Goal: Communication & Community: Share content

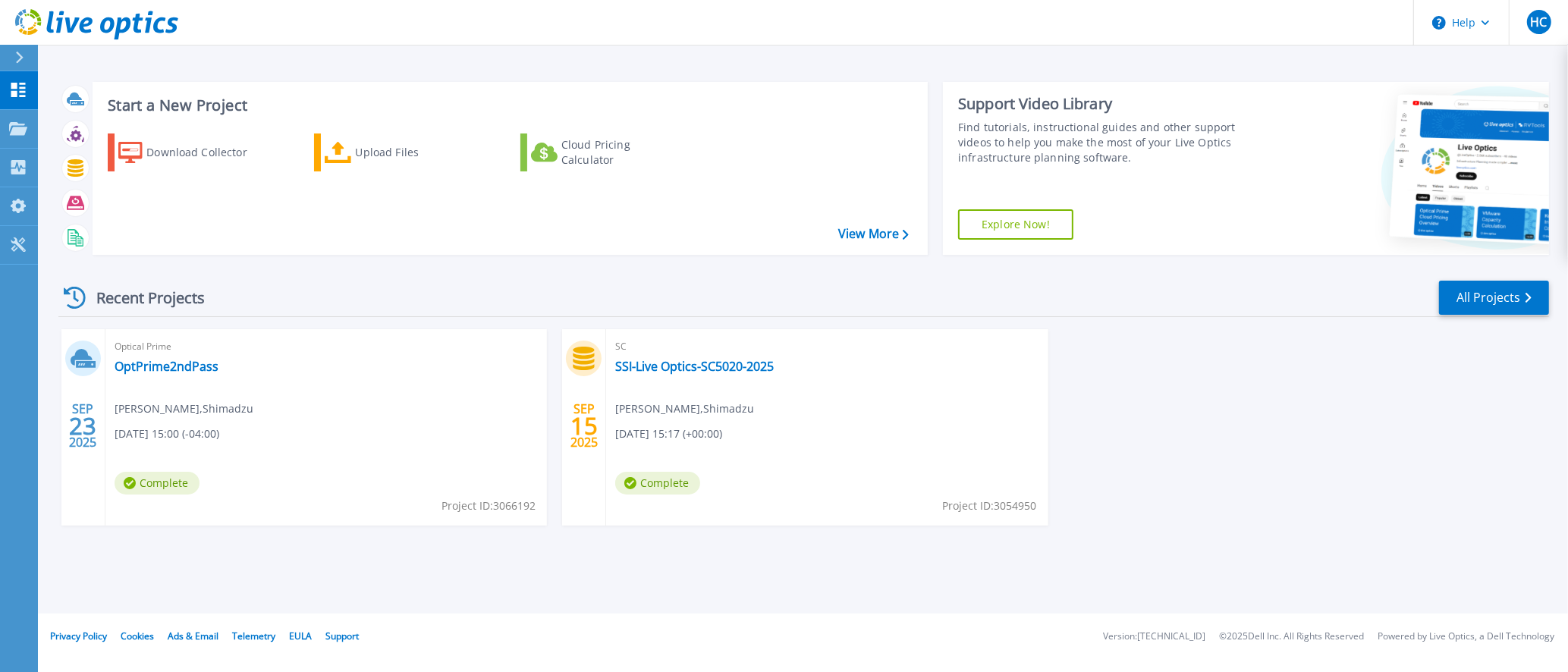
click at [8, 319] on div "Dashboard Dashboard Projects Projects Search Projects Upload SIOKIT & Files Opt…" at bounding box center [18, 372] width 38 height 602
click at [724, 369] on link "SSI-Live Optics-SC5020-2025" at bounding box center [694, 366] width 159 height 15
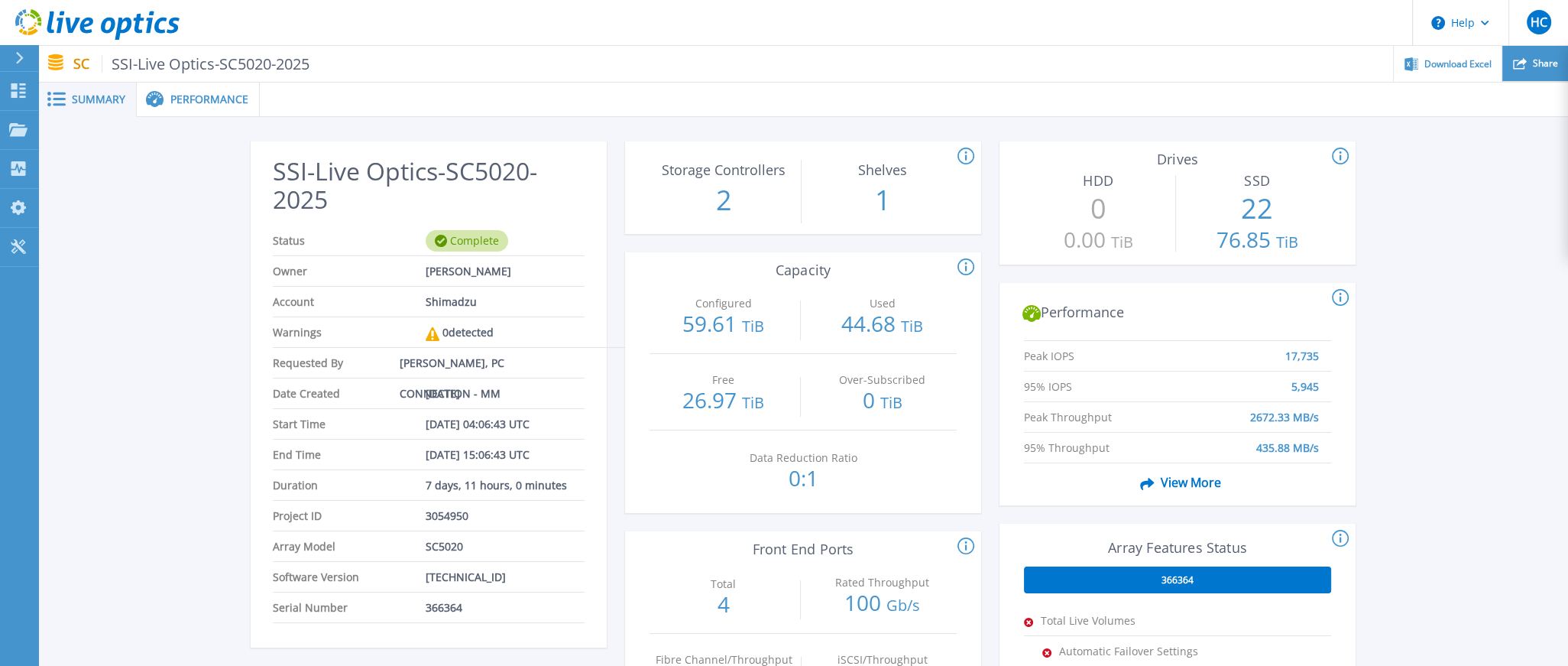
click at [1533, 60] on span "Share" at bounding box center [1546, 63] width 25 height 9
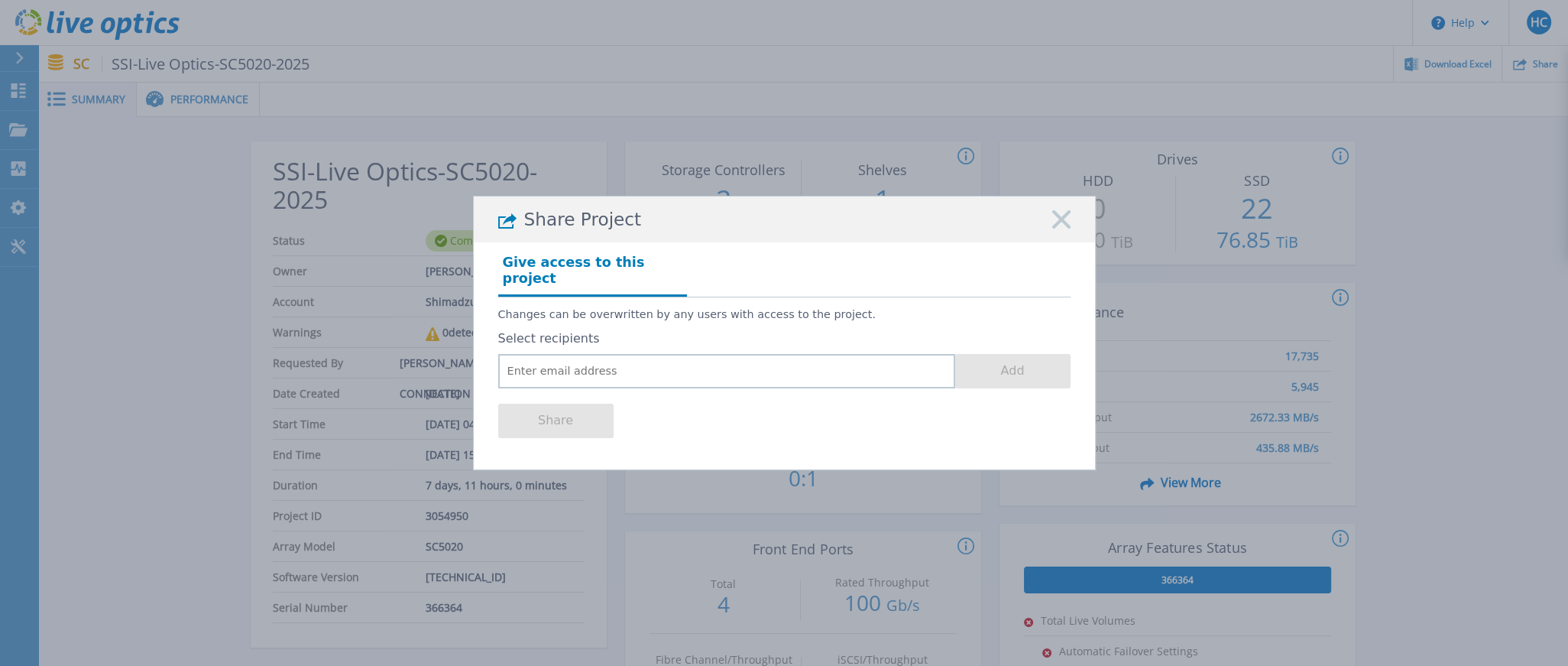
drag, startPoint x: 37, startPoint y: 361, endPoint x: 49, endPoint y: 363, distance: 12.2
click at [37, 361] on div "Share Project Give access to this project Changes can be overwritten by any use…" at bounding box center [784, 333] width 1568 height 666
click at [581, 354] on input "email" at bounding box center [726, 371] width 457 height 34
paste input "mailto:thguangule@shimadzu.com"
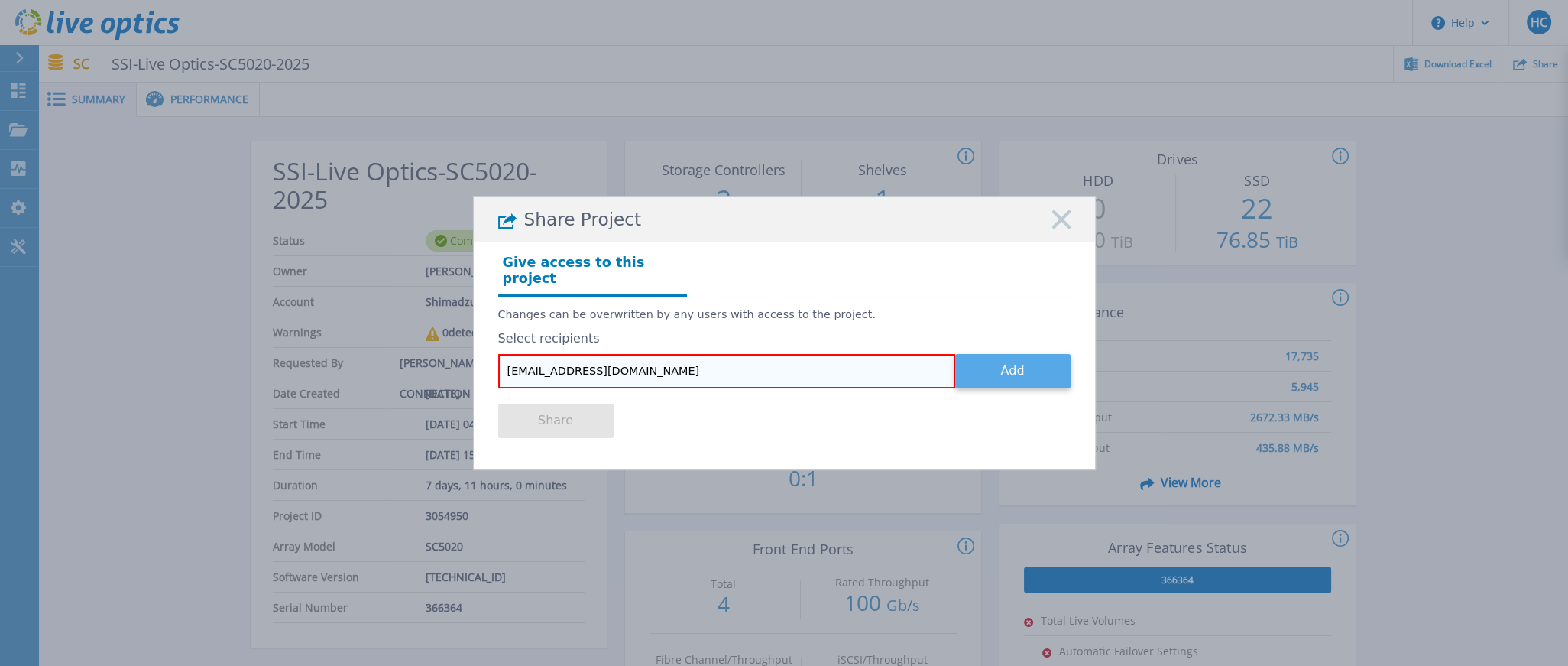
type input "thguangule@shimadzu.com"
click at [1017, 361] on button "Add" at bounding box center [1012, 371] width 115 height 34
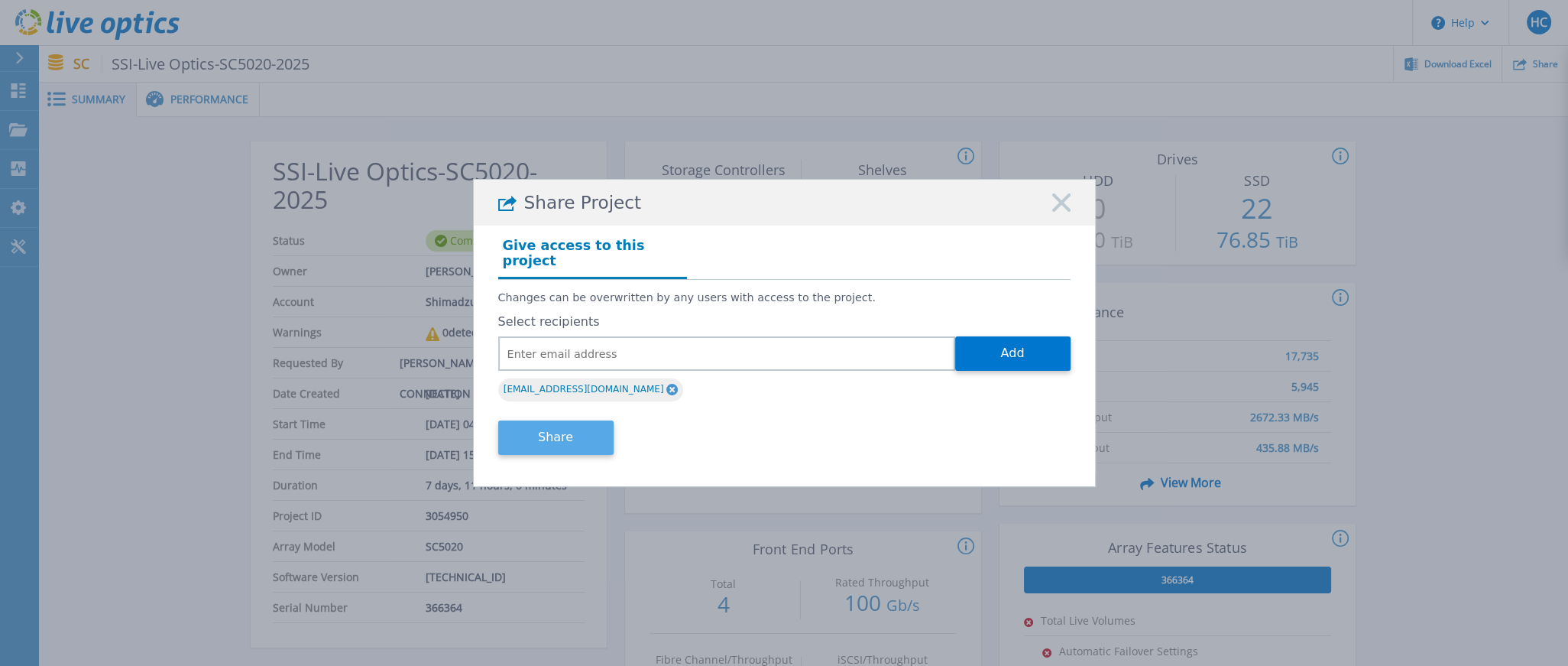
click at [594, 437] on button "Share" at bounding box center [555, 437] width 115 height 34
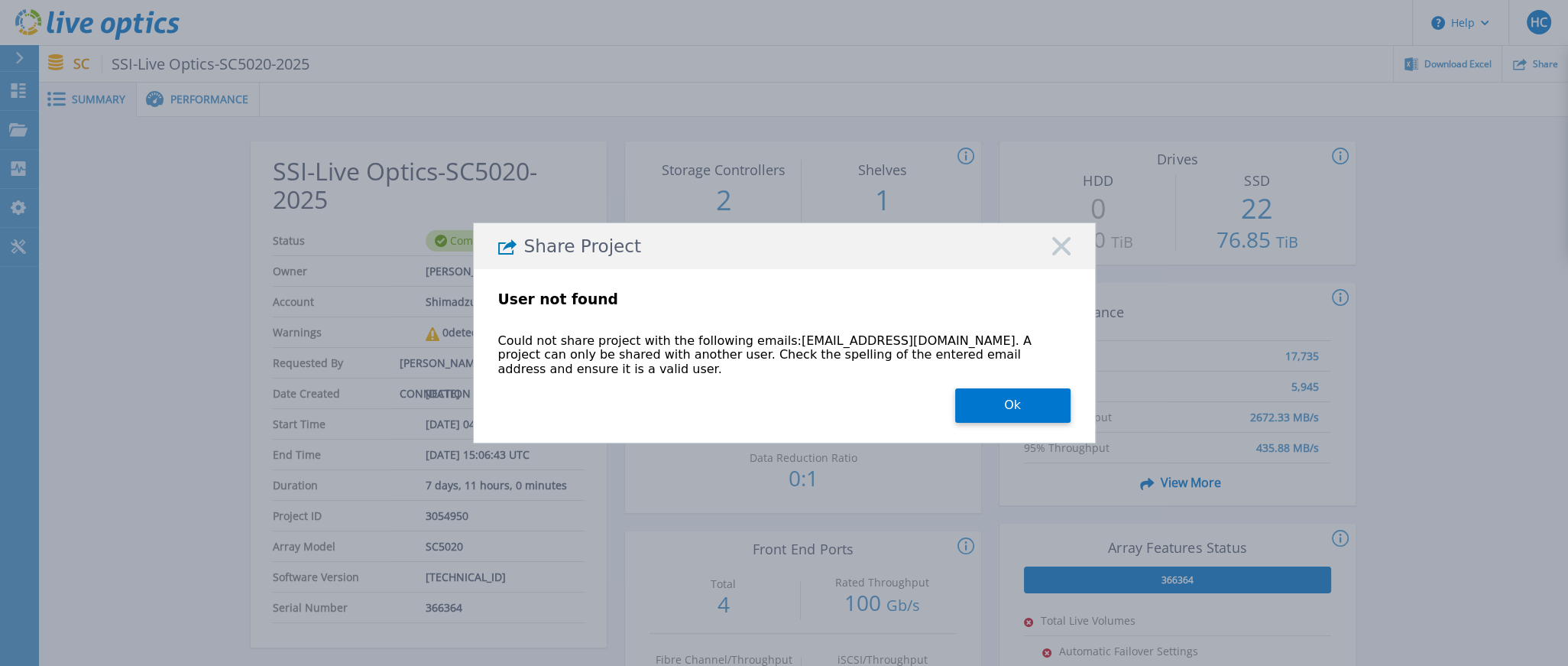
click at [1068, 243] on rect at bounding box center [1062, 246] width 19 height 19
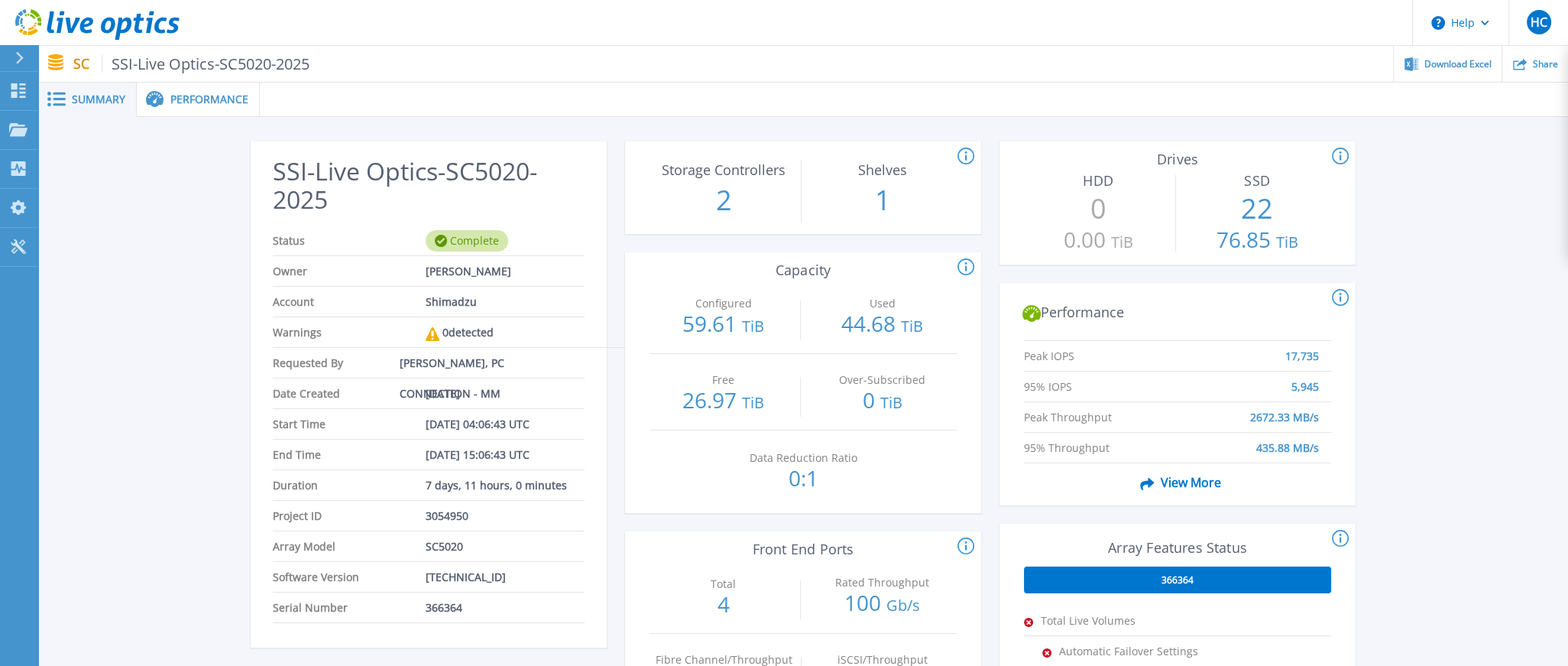
click at [100, 96] on span "Summary" at bounding box center [98, 99] width 53 height 11
click at [206, 94] on span "Performance" at bounding box center [210, 99] width 78 height 11
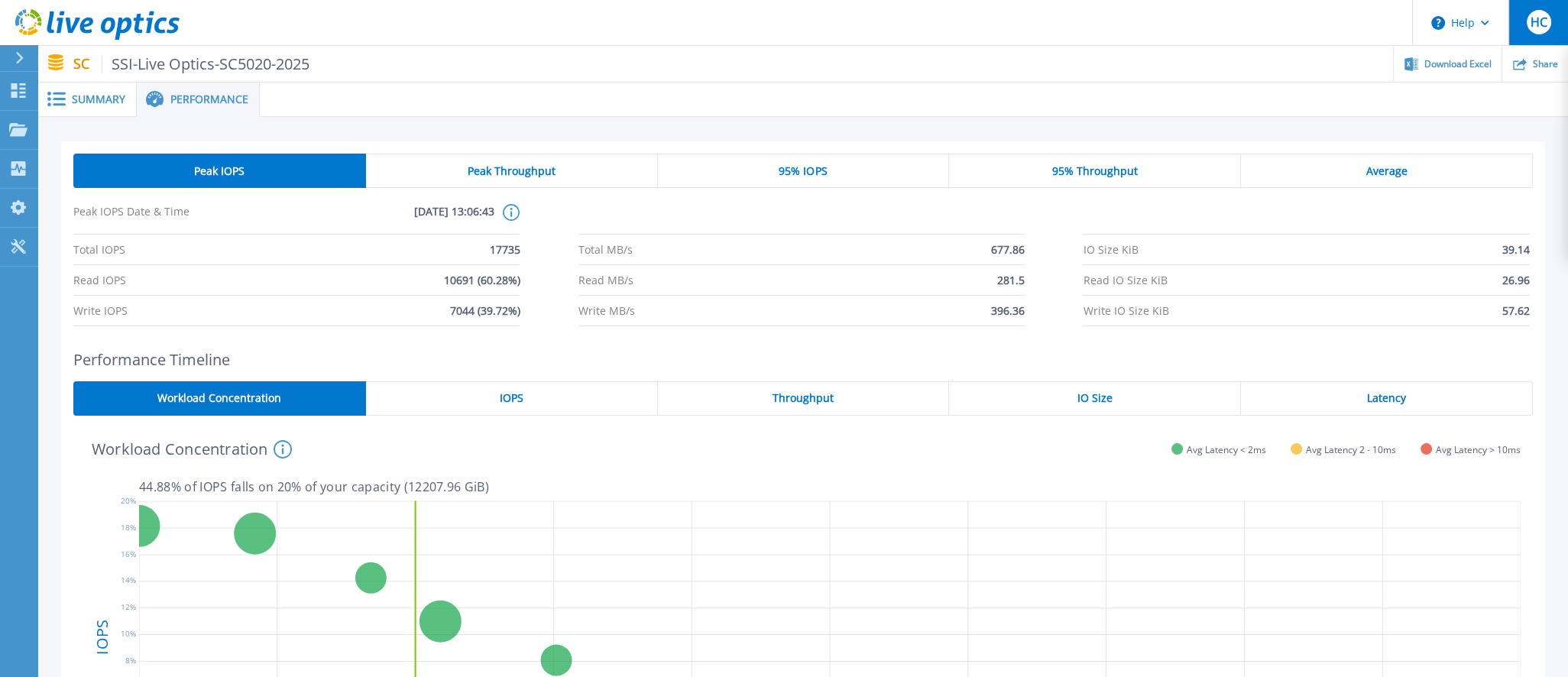
click at [1549, 28] on div "HC" at bounding box center [1538, 21] width 24 height 24
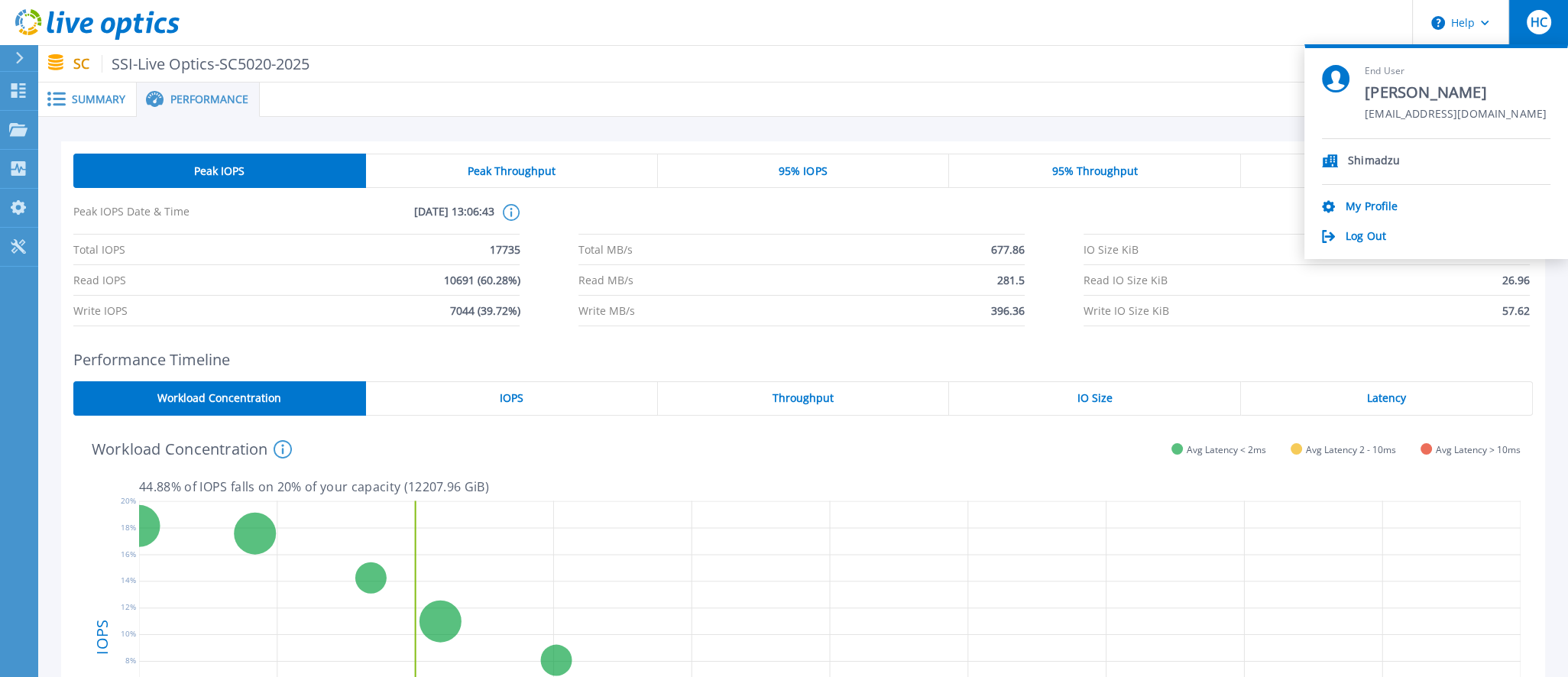
click at [1185, 70] on ul "Download Excel Share" at bounding box center [938, 63] width 1258 height 36
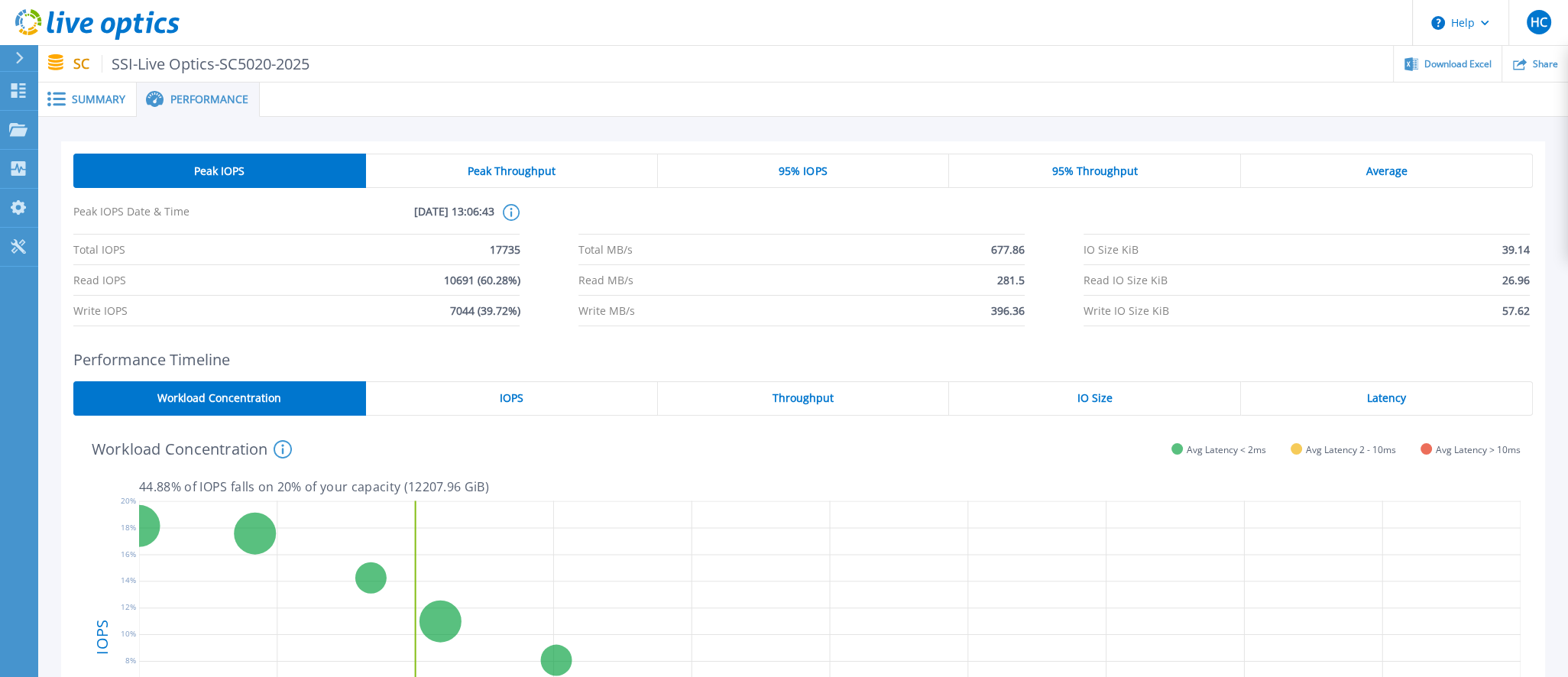
click at [96, 100] on span "Summary" at bounding box center [98, 99] width 53 height 11
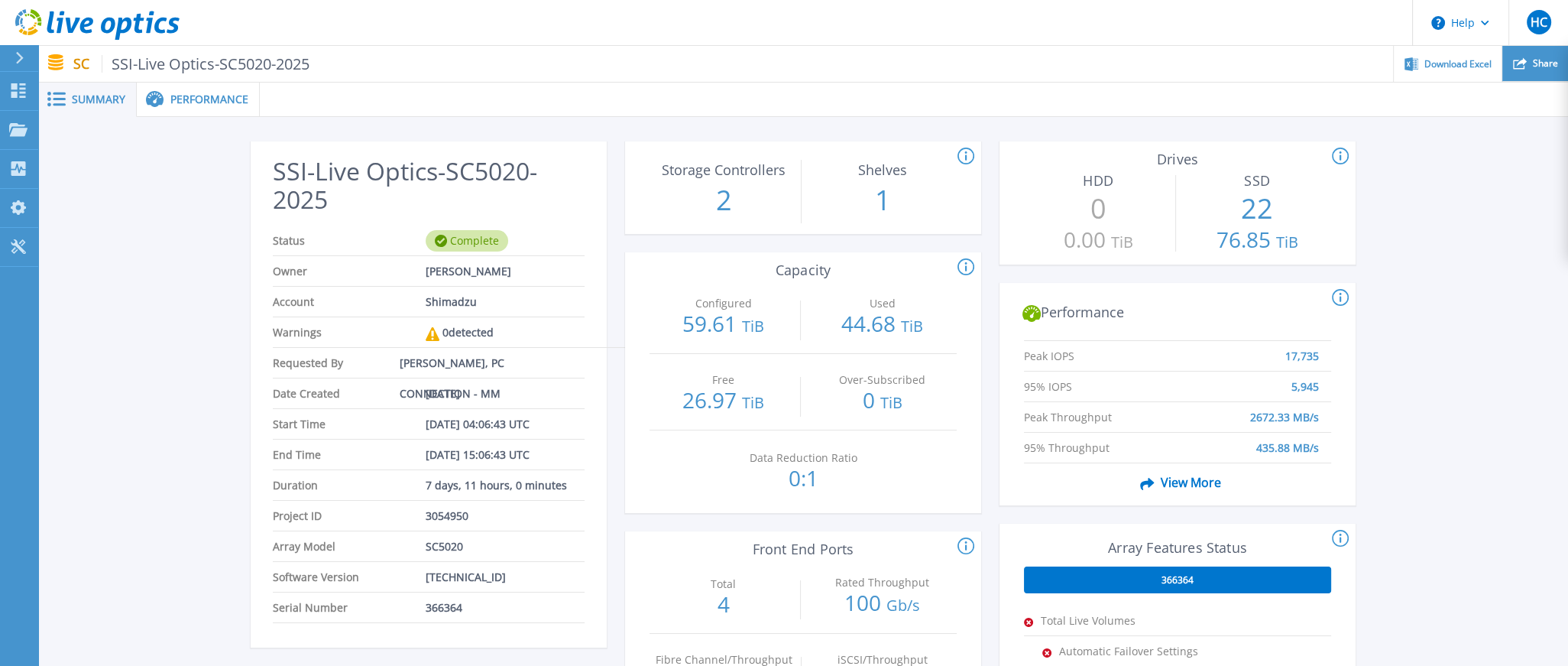
click at [1544, 67] on span "Share" at bounding box center [1546, 63] width 25 height 9
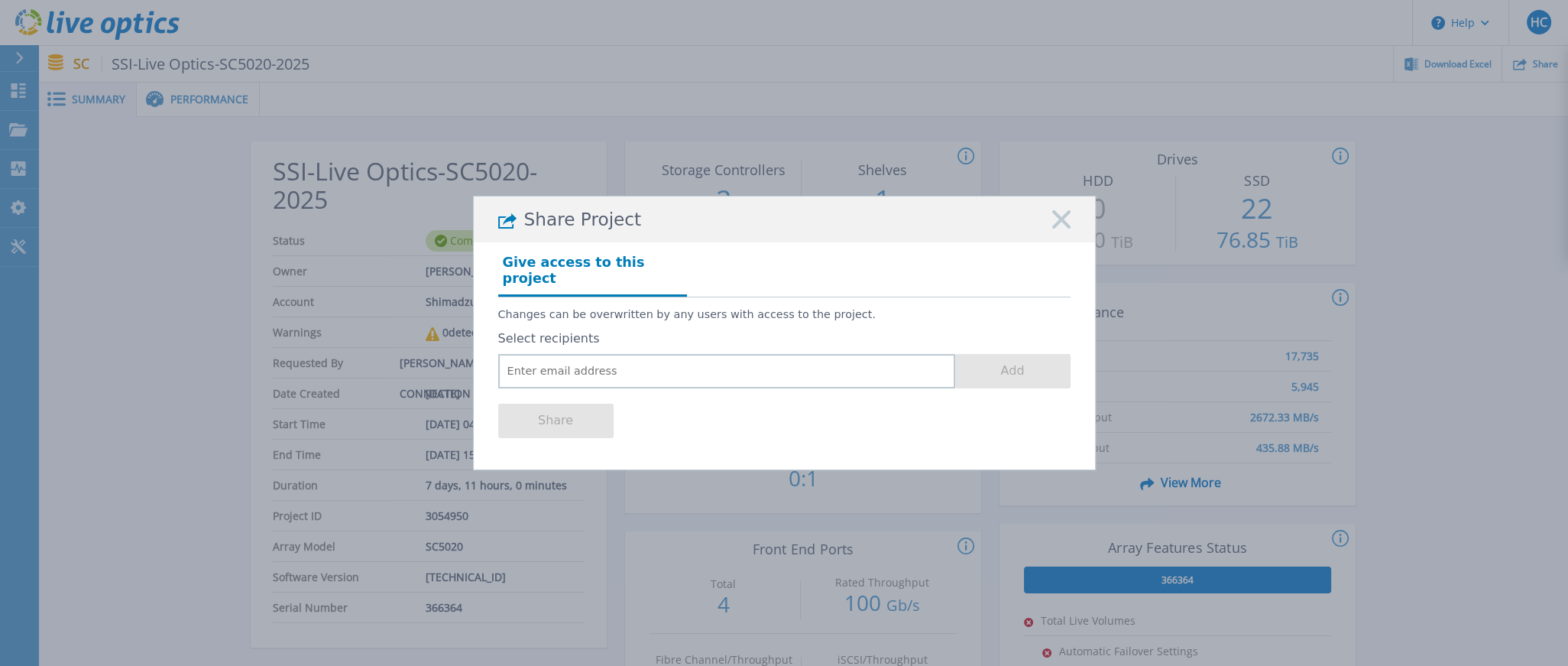
click at [1059, 228] on rect at bounding box center [1062, 220] width 19 height 19
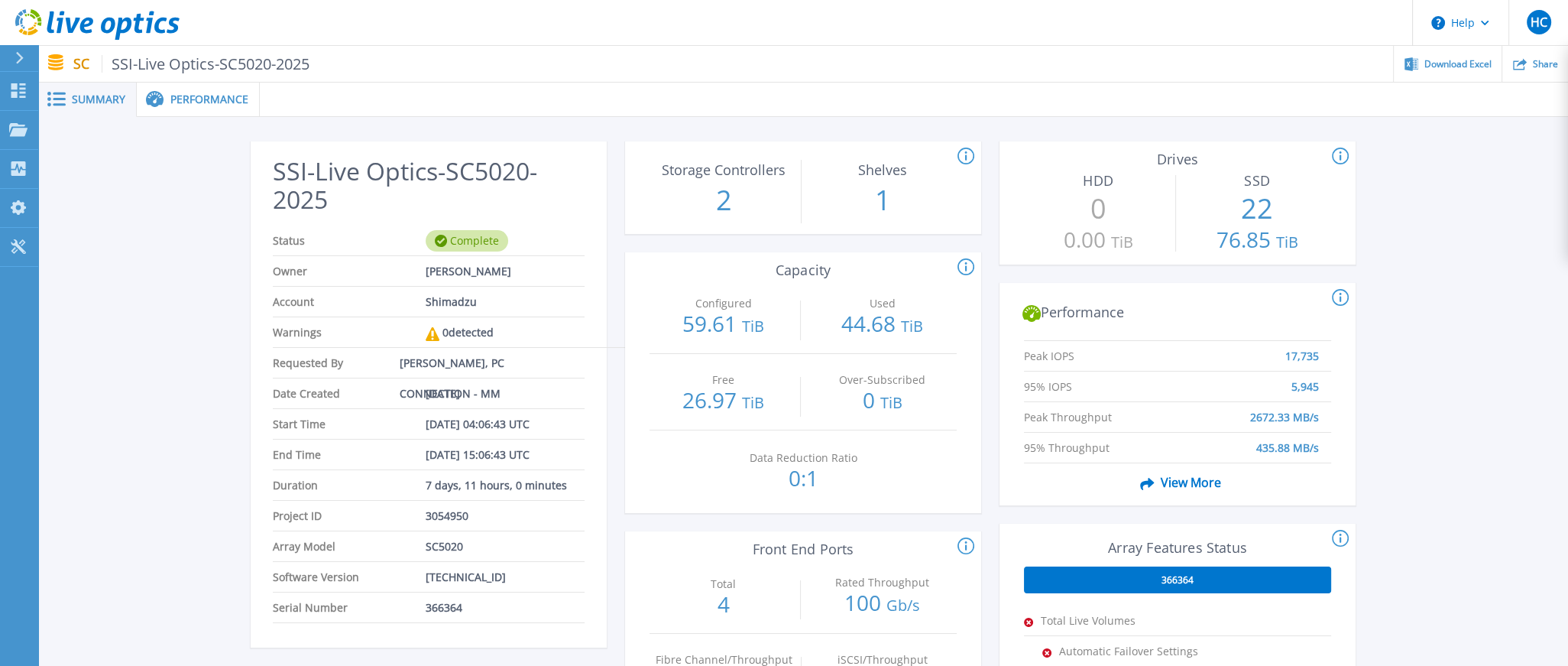
click at [13, 59] on button at bounding box center [18, 58] width 38 height 27
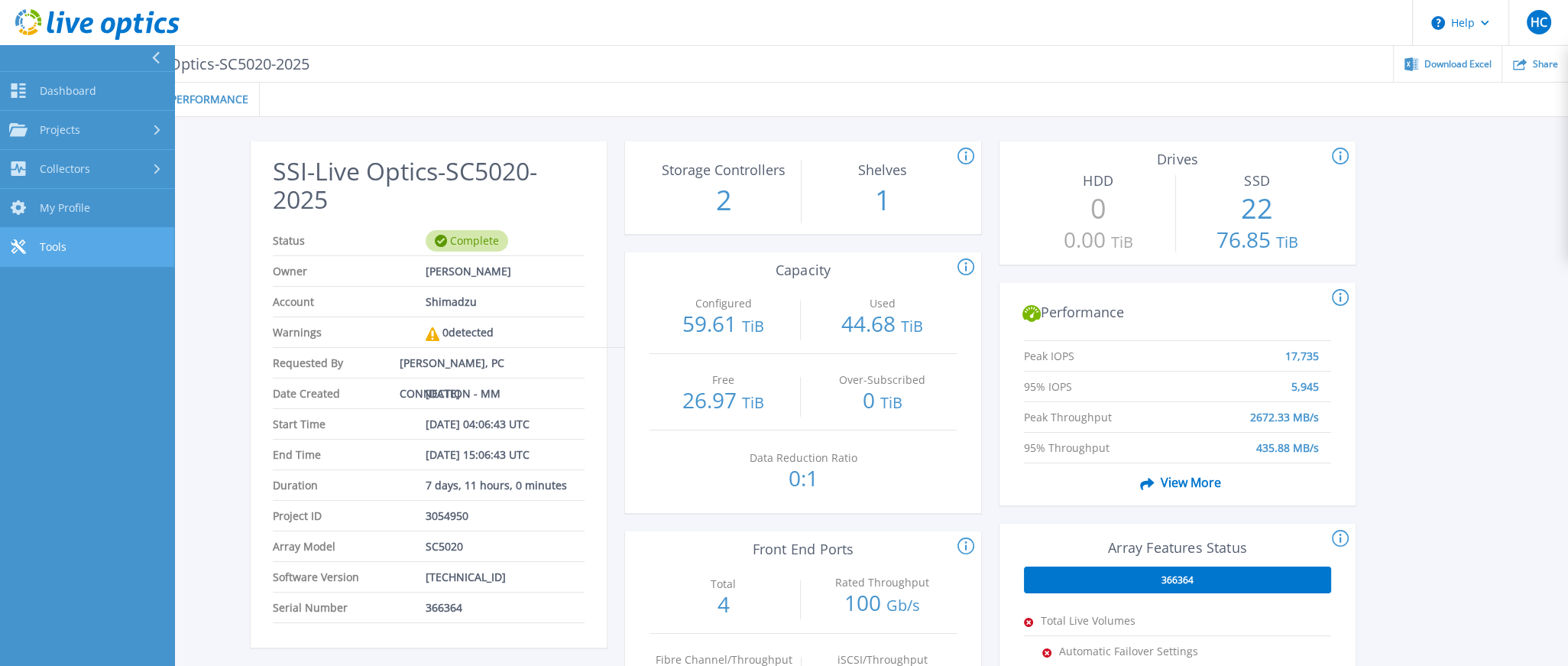
click at [65, 244] on span "Tools" at bounding box center [53, 247] width 27 height 14
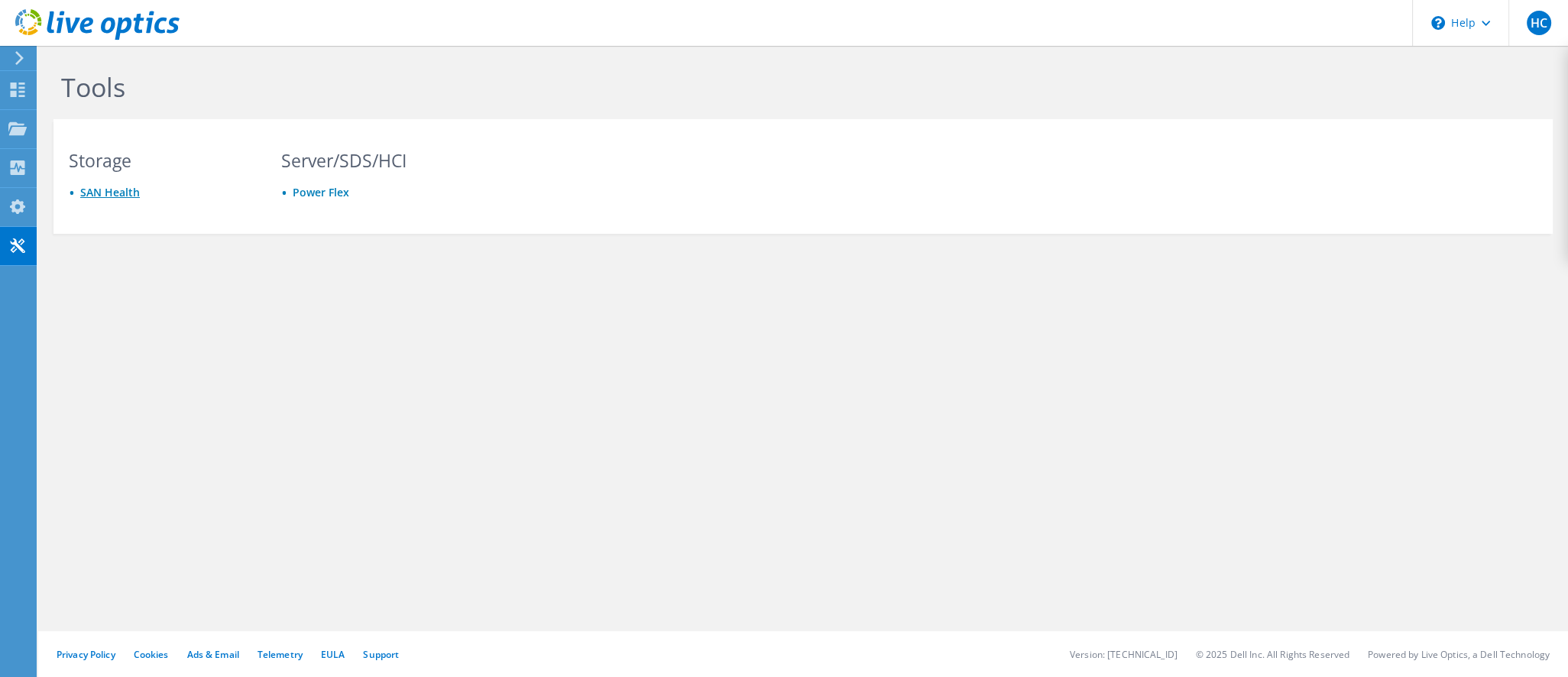
click at [109, 189] on link "SAN Health" at bounding box center [110, 192] width 59 height 15
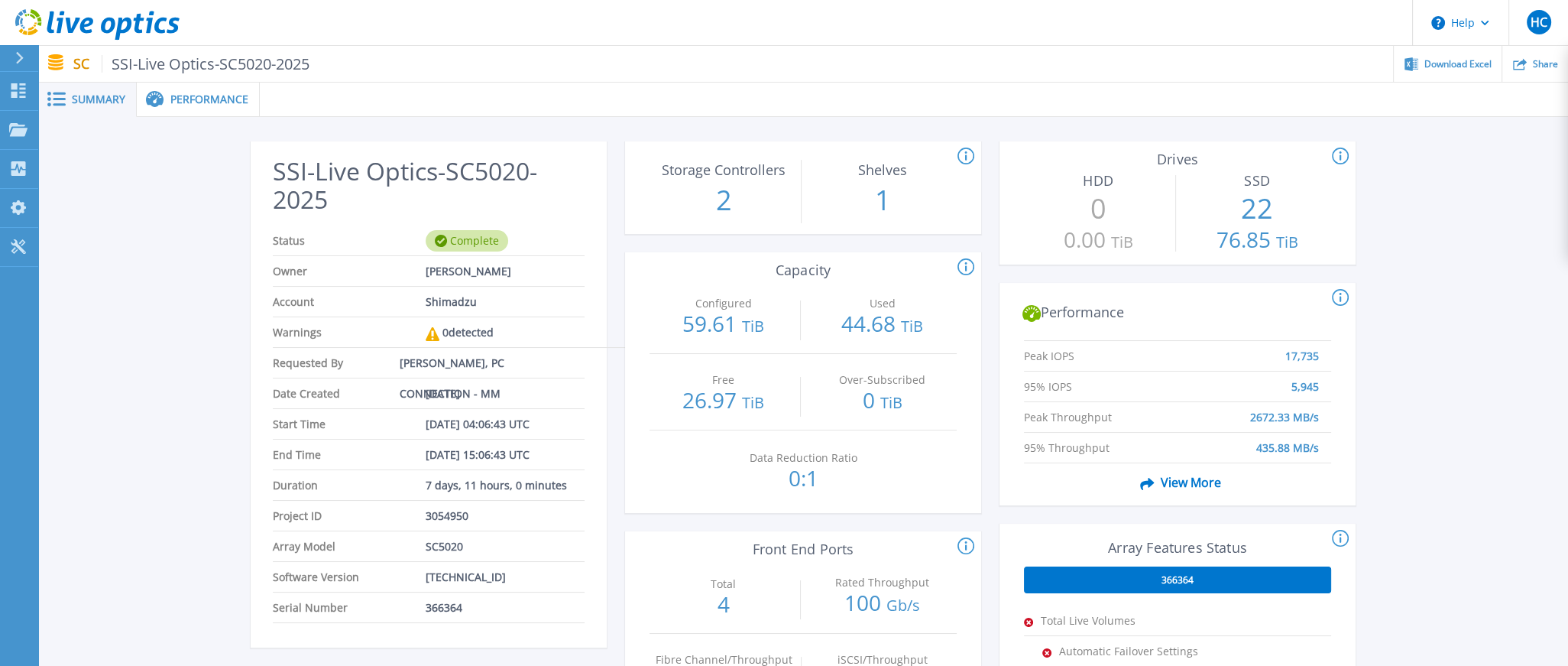
click at [104, 349] on div "SSI-Live Optics-SC5020-2025 Status Complete Owner [PERSON_NAME] Account Shimadz…" at bounding box center [802, 572] width 1529 height 911
click at [469, 238] on div "Complete" at bounding box center [467, 241] width 82 height 21
click at [20, 59] on icon at bounding box center [20, 58] width 8 height 13
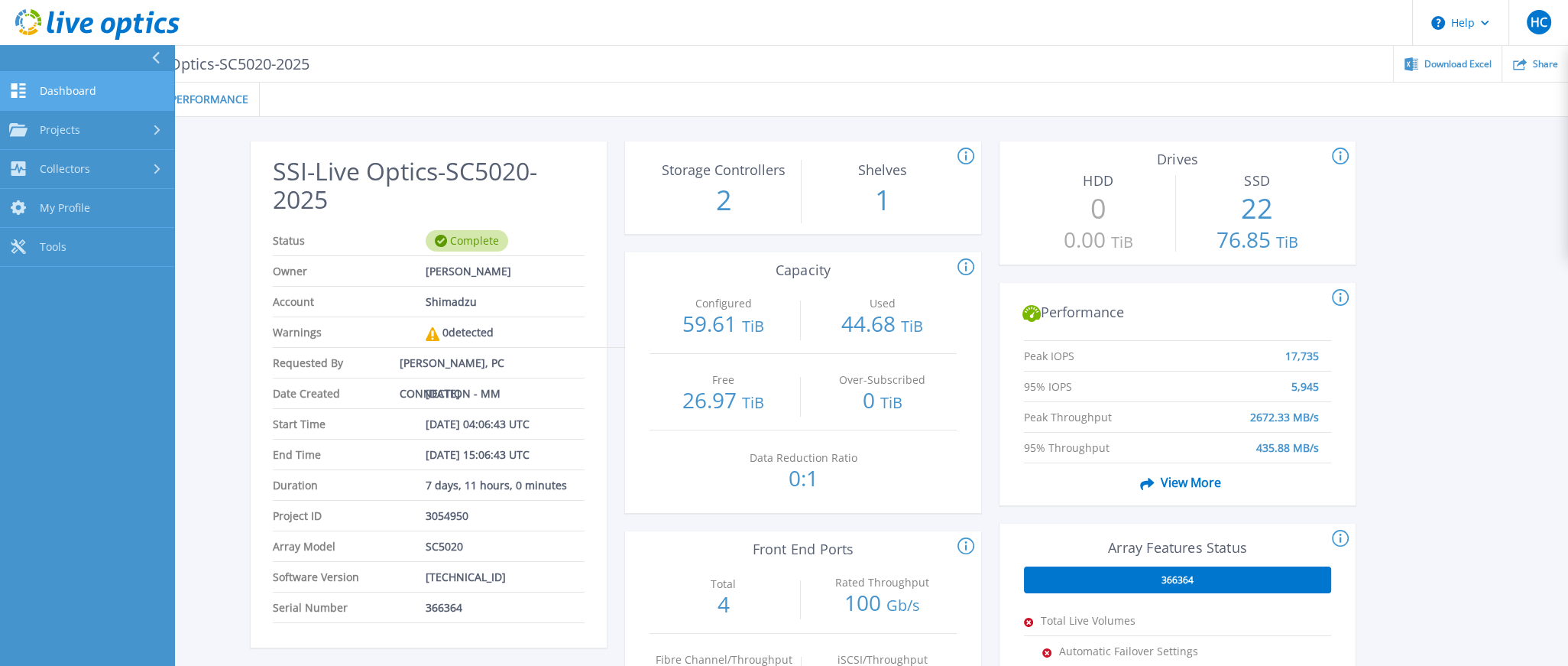
click at [42, 90] on span "Dashboard" at bounding box center [68, 91] width 56 height 14
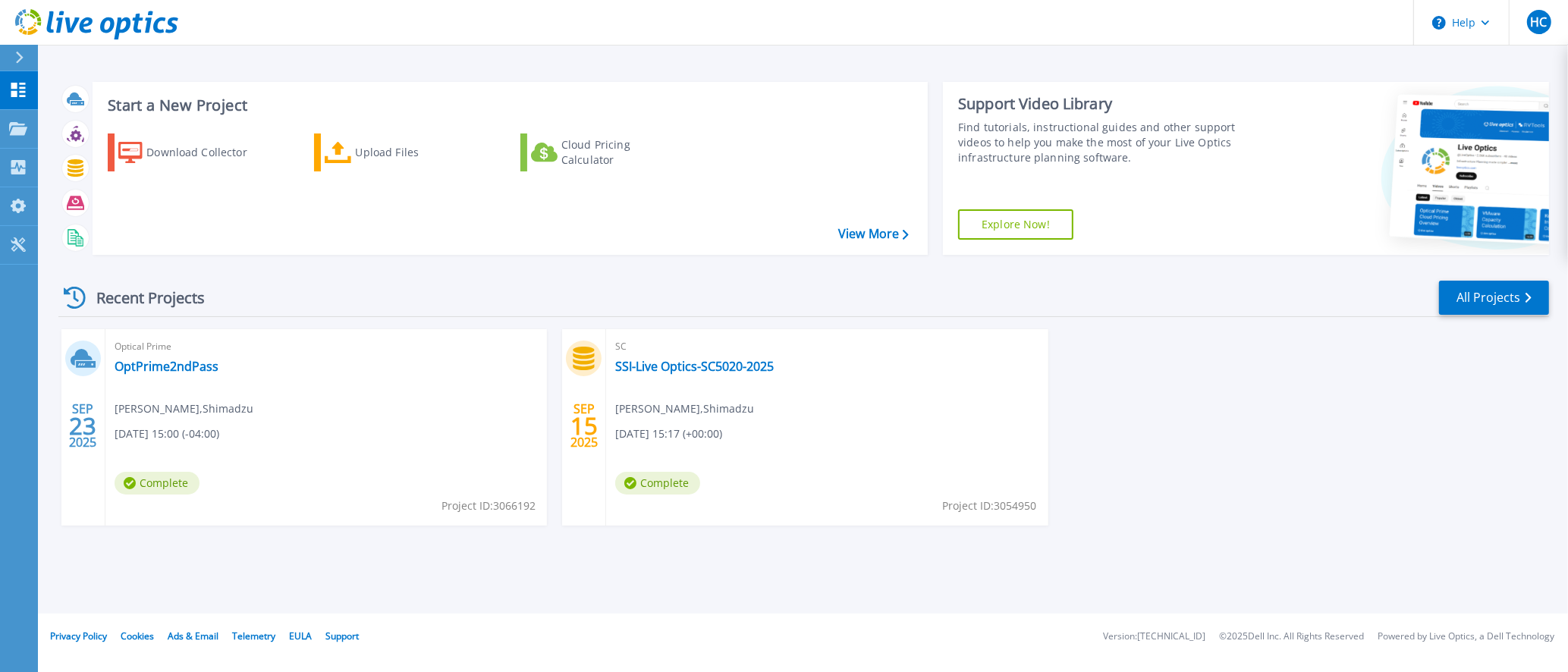
click at [20, 60] on icon at bounding box center [19, 58] width 9 height 13
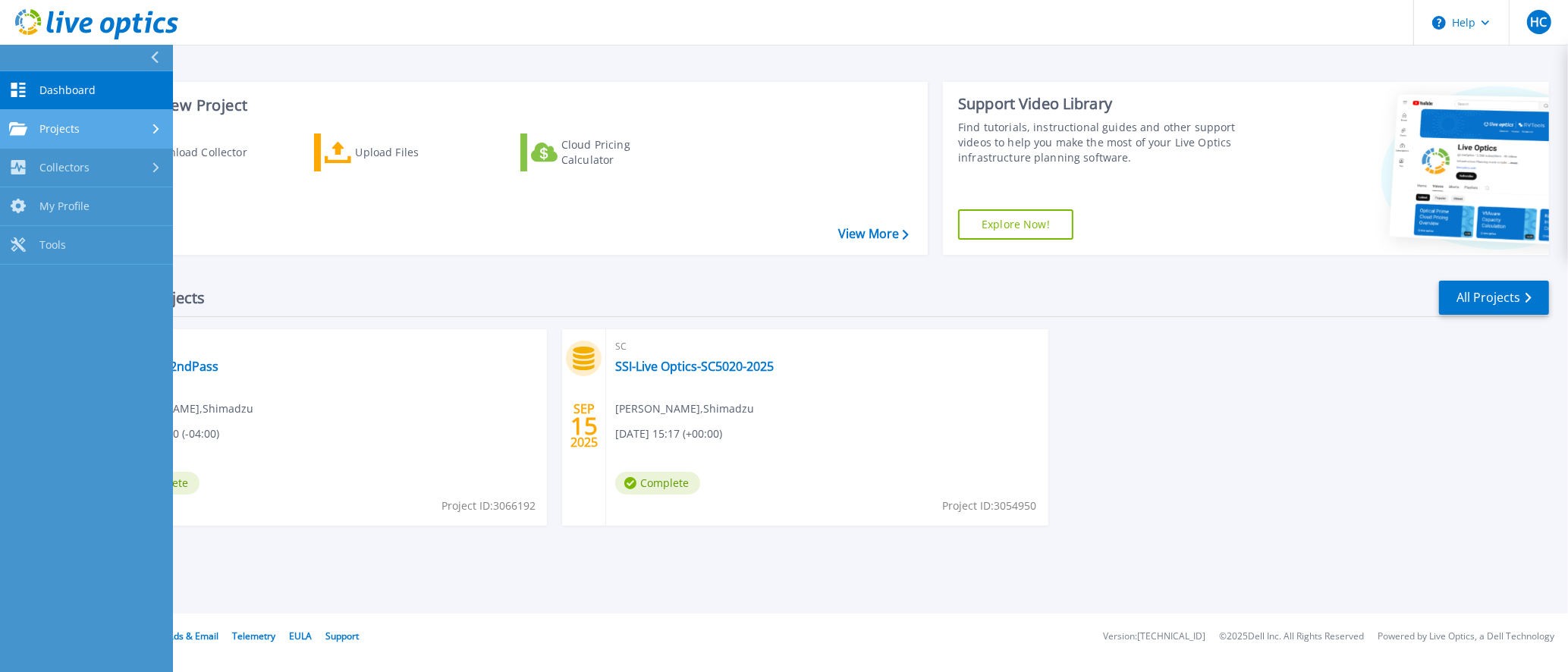
click at [91, 134] on div "Projects" at bounding box center [86, 129] width 155 height 13
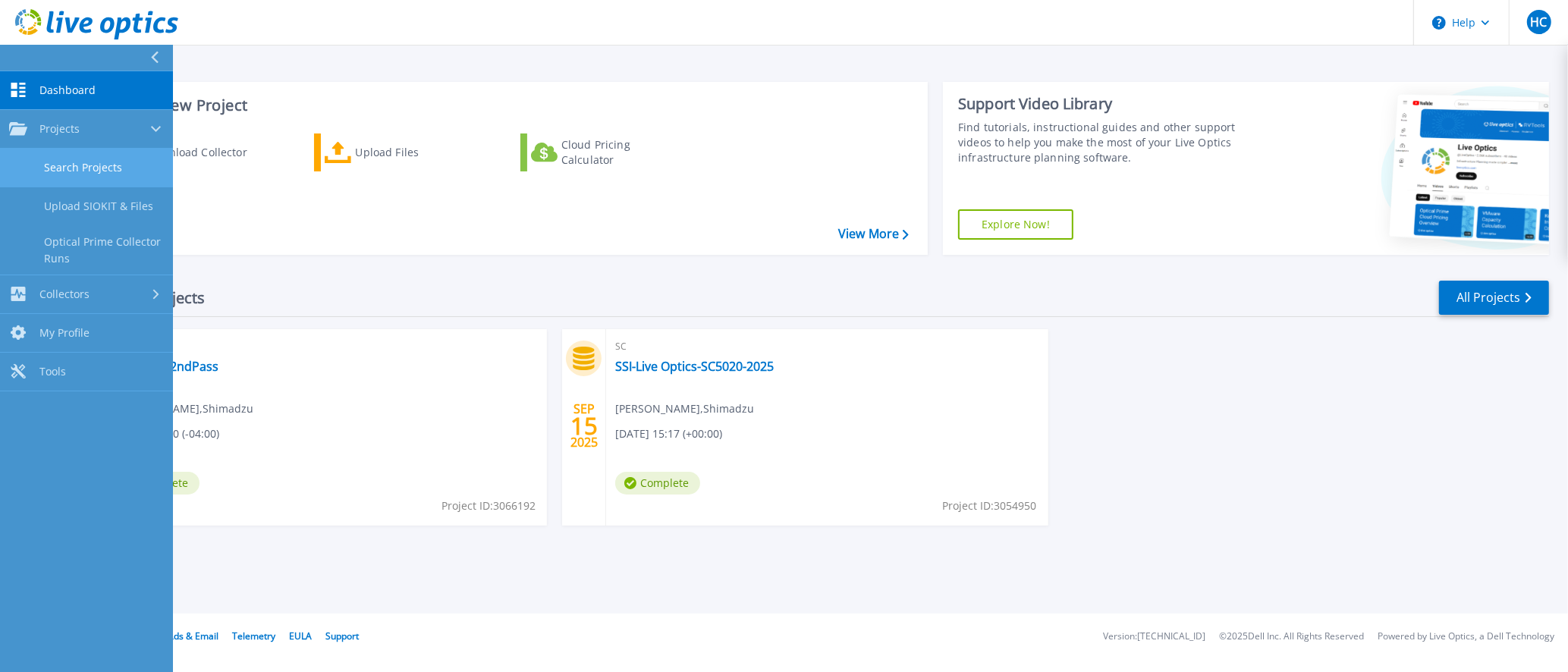
click at [90, 168] on link "Search Projects" at bounding box center [87, 168] width 173 height 39
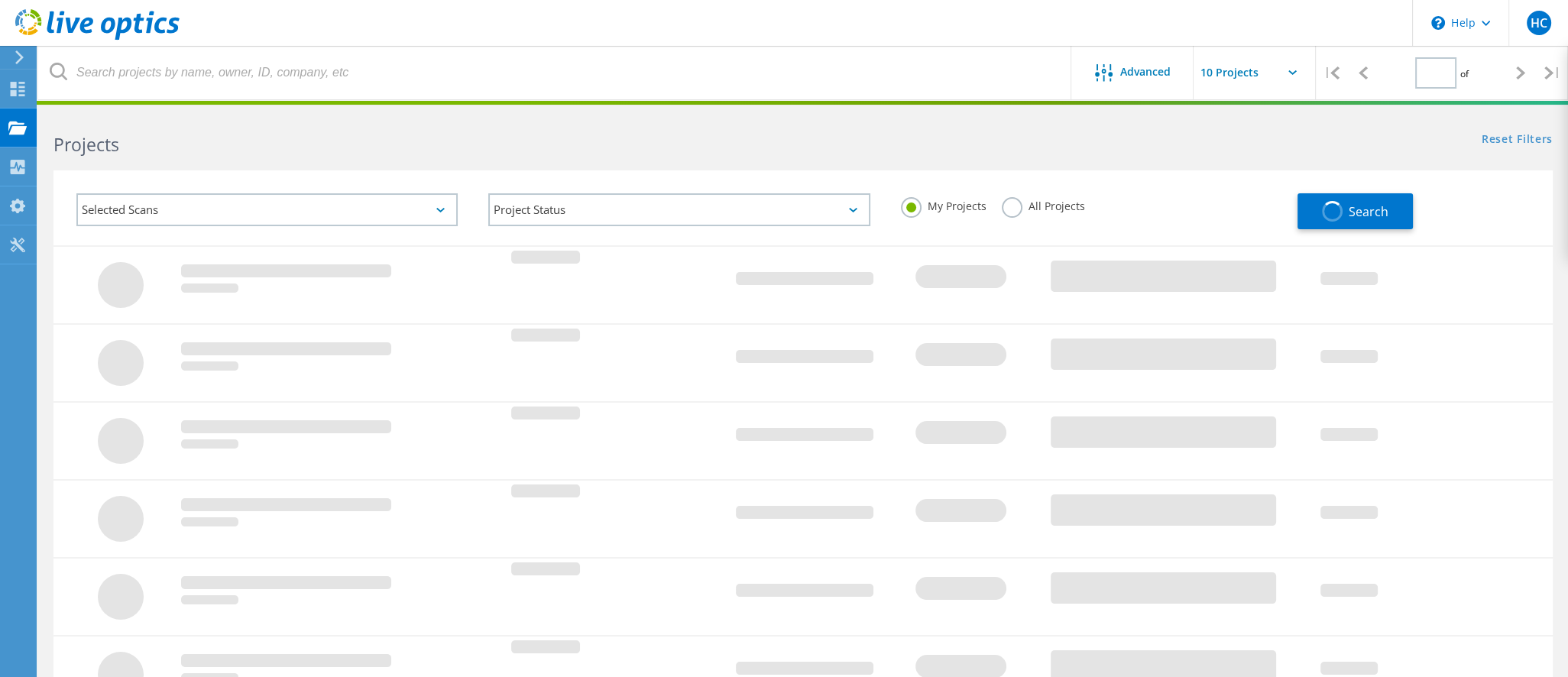
type input "1"
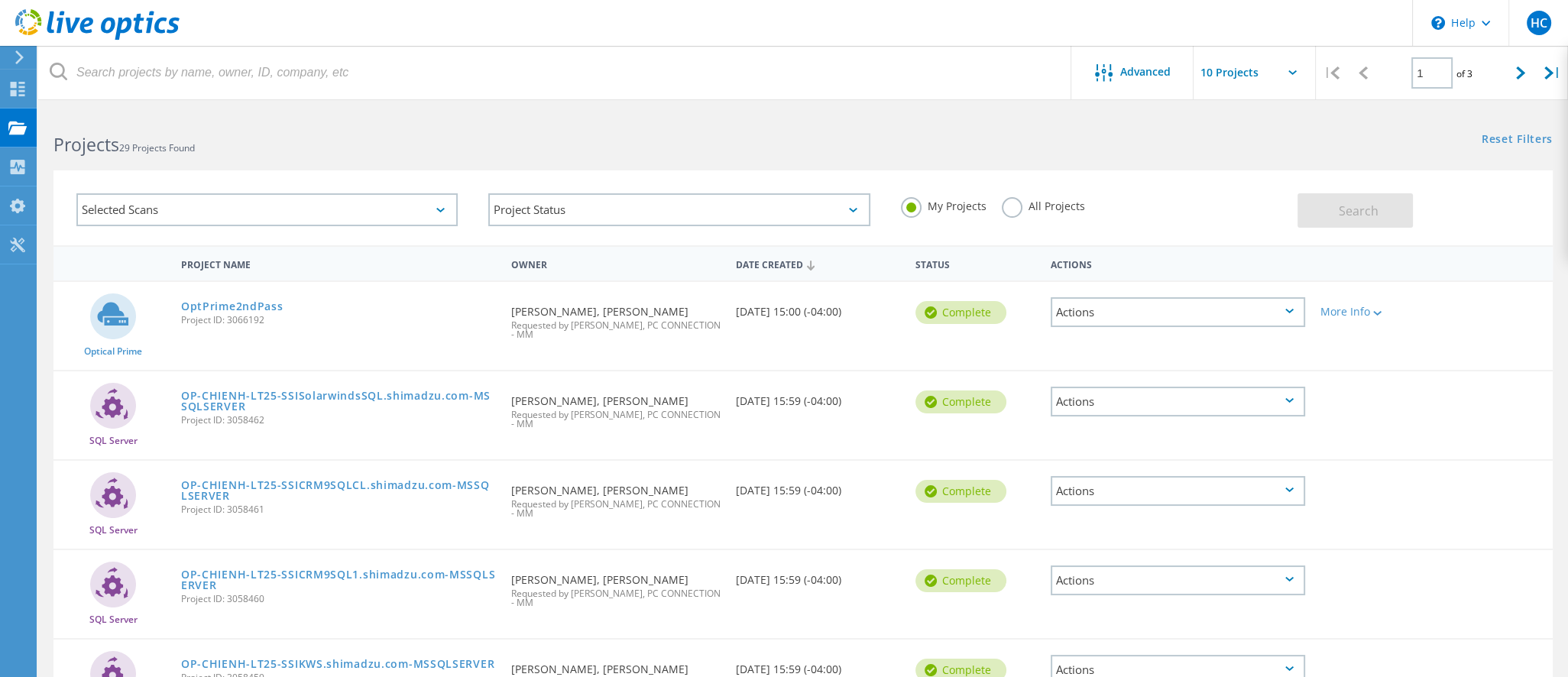
click at [1233, 311] on div "Actions" at bounding box center [1178, 311] width 254 height 30
click at [1491, 490] on div "SQL Server OP-CHIENH-LT25-SSICRM9SQLCL.shimadzu.com-MSSQLSERVER Project ID: 305…" at bounding box center [802, 504] width 1499 height 88
click at [1371, 312] on div "More Info" at bounding box center [1373, 311] width 105 height 11
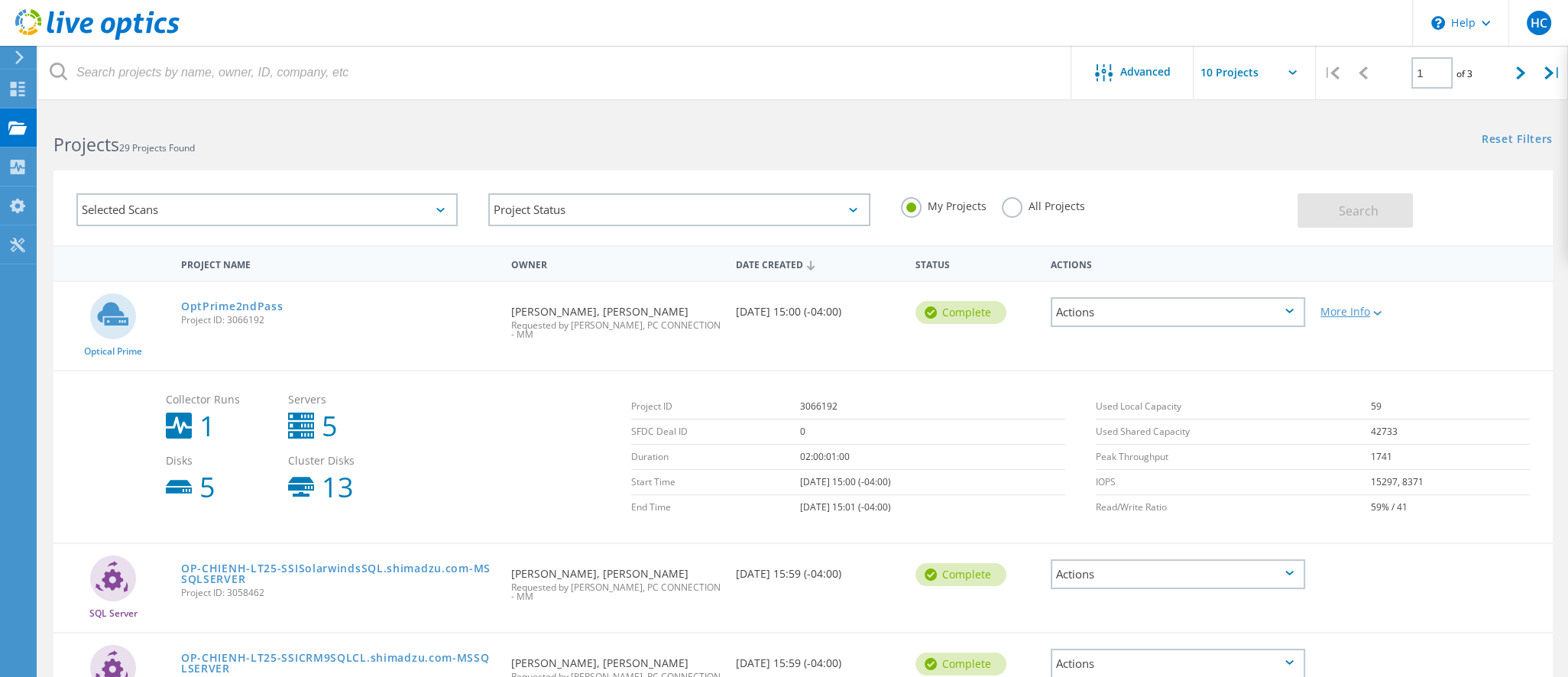
click at [1371, 312] on div "More Info" at bounding box center [1373, 311] width 105 height 11
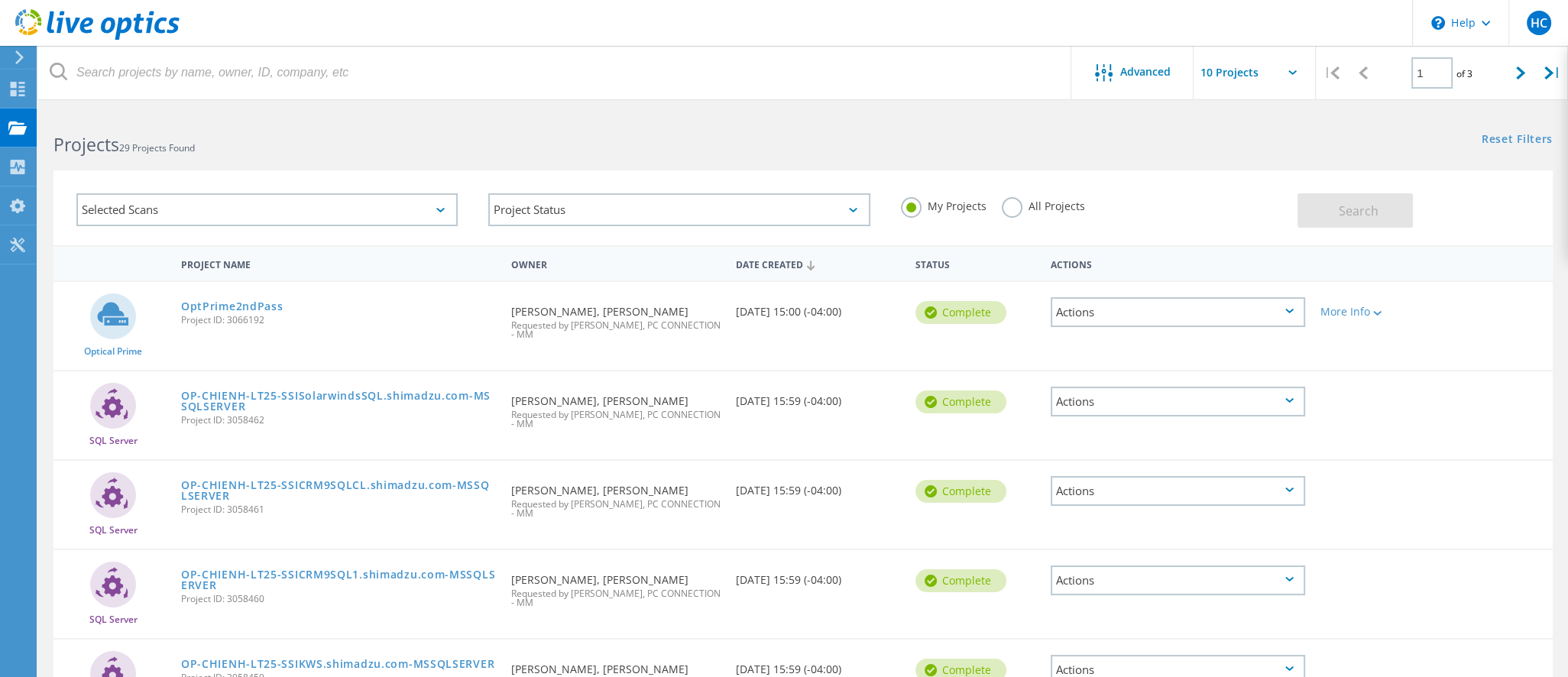
click at [1002, 206] on label "All Projects" at bounding box center [1043, 204] width 83 height 15
click at [0, 0] on input "All Projects" at bounding box center [0, 0] width 0 height 0
